Goal: Task Accomplishment & Management: Use online tool/utility

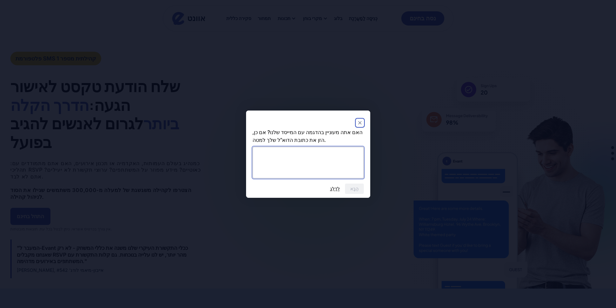
click at [258, 159] on textarea at bounding box center [307, 163] width 111 height 32
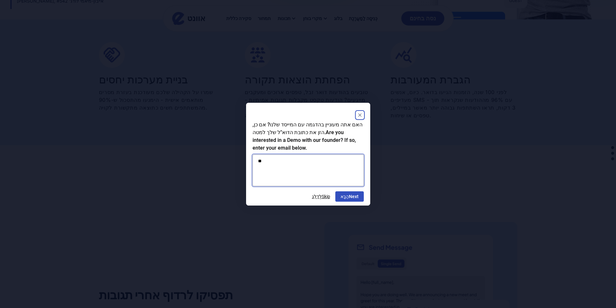
scroll to position [538, 0]
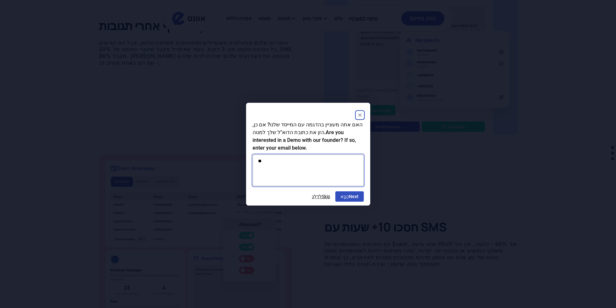
click at [278, 162] on textarea "**" at bounding box center [307, 170] width 111 height 32
type textarea "**********"
click at [352, 197] on button "הַבָּא Next" at bounding box center [349, 196] width 28 height 10
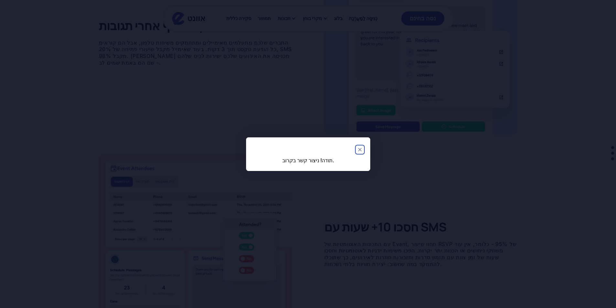
click at [361, 151] on icon "לִסְגוֹר" at bounding box center [359, 149] width 3 height 3
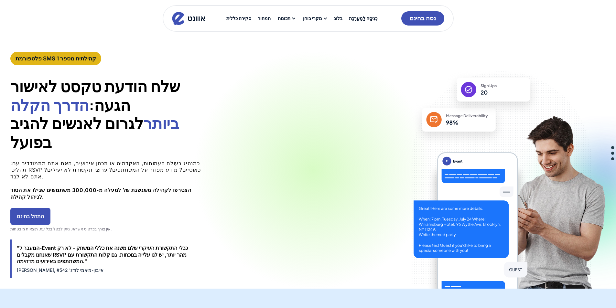
scroll to position [32, 0]
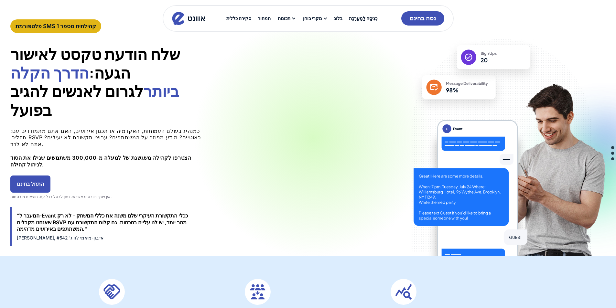
click at [44, 181] on font "התחל בחינם" at bounding box center [30, 184] width 27 height 6
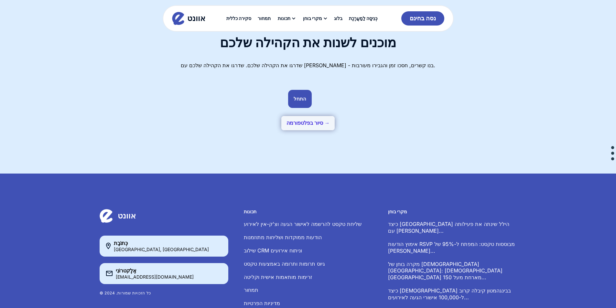
scroll to position [1669, 0]
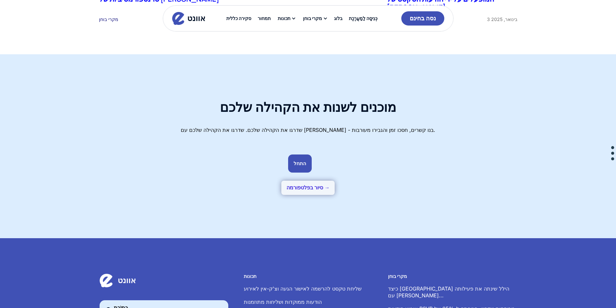
click at [301, 185] on font "סיור בפלטפורמה →" at bounding box center [307, 187] width 43 height 5
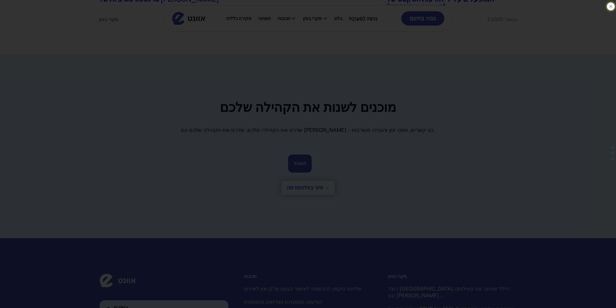
click at [610, 5] on icon at bounding box center [610, 6] width 6 height 6
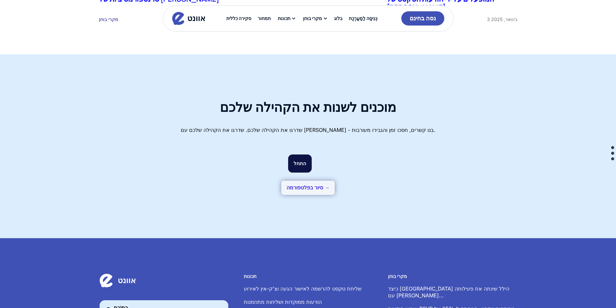
click at [302, 160] on font "התחל" at bounding box center [299, 163] width 13 height 6
